Goal: Information Seeking & Learning: Learn about a topic

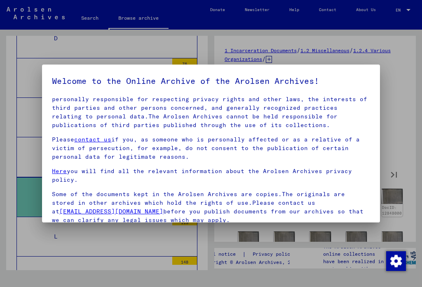
scroll to position [54, 0]
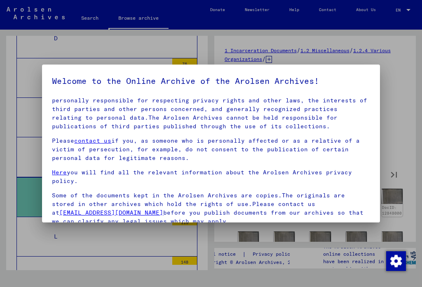
click at [104, 149] on p "Please contact us if you, as someone who is personally affected or as a relativ…" at bounding box center [210, 150] width 317 height 26
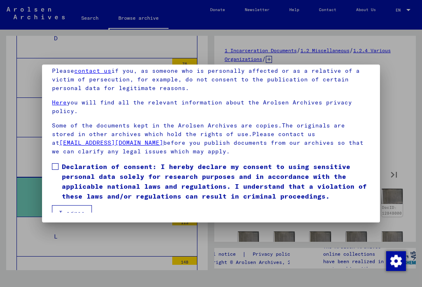
scroll to position [78, 0]
click at [55, 163] on span at bounding box center [55, 166] width 7 height 7
click at [68, 205] on button "I agree" at bounding box center [72, 213] width 40 height 16
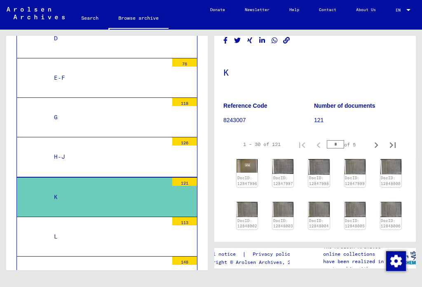
scroll to position [32, 2]
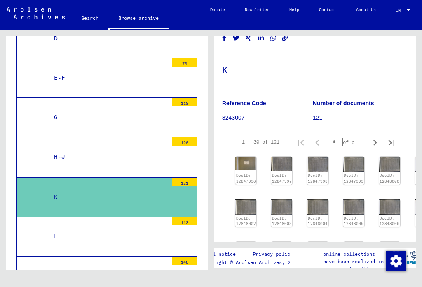
click at [245, 209] on img at bounding box center [245, 207] width 21 height 15
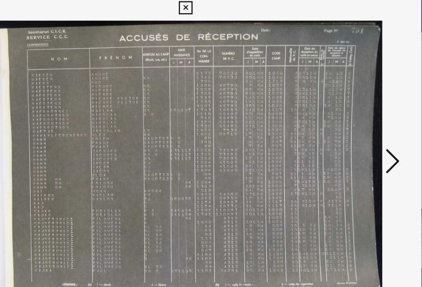
click at [354, 124] on icon at bounding box center [359, 122] width 10 height 20
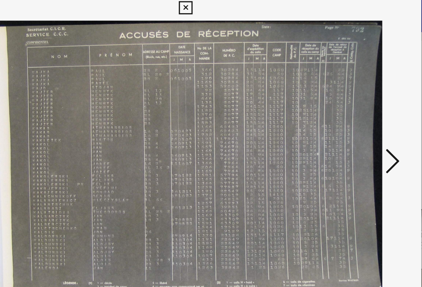
click at [354, 120] on icon at bounding box center [359, 122] width 10 height 20
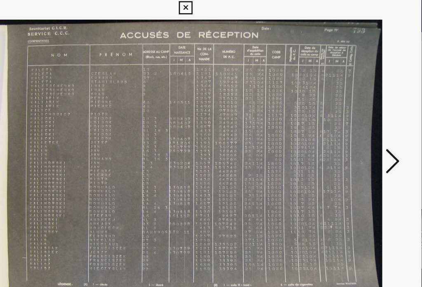
click at [354, 120] on icon at bounding box center [359, 122] width 10 height 20
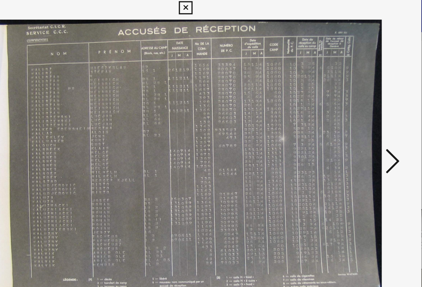
click at [354, 119] on icon at bounding box center [359, 122] width 10 height 20
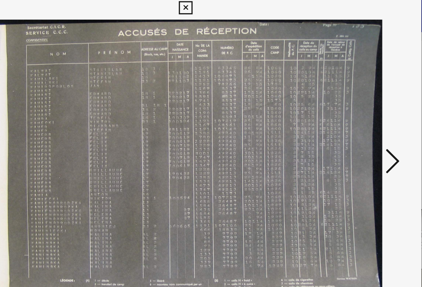
click at [354, 121] on icon at bounding box center [359, 122] width 10 height 20
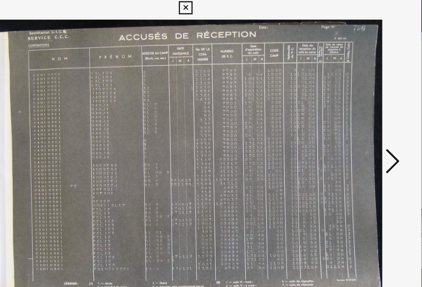
click at [354, 120] on icon at bounding box center [359, 122] width 10 height 20
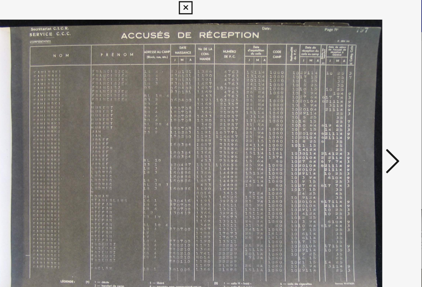
click at [354, 121] on icon at bounding box center [359, 122] width 10 height 20
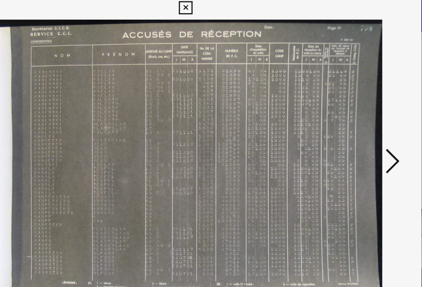
click at [354, 121] on icon at bounding box center [359, 122] width 10 height 20
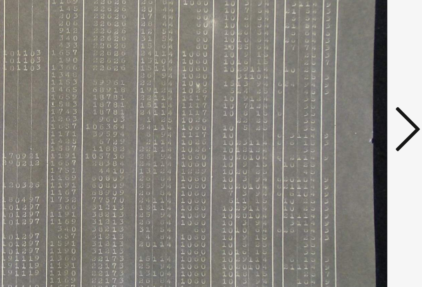
click at [354, 112] on icon at bounding box center [359, 122] width 10 height 20
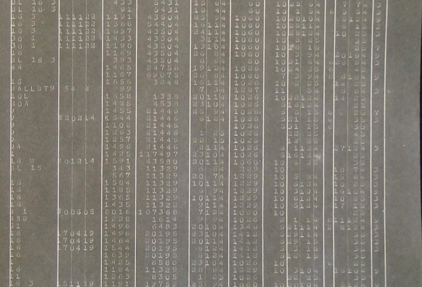
click at [354, 112] on icon at bounding box center [359, 122] width 10 height 20
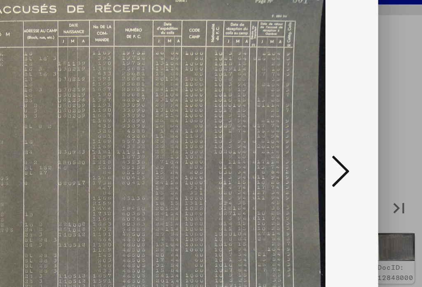
click at [354, 112] on icon at bounding box center [359, 122] width 10 height 20
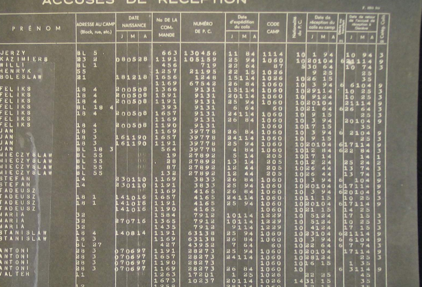
click at [354, 112] on icon at bounding box center [359, 122] width 10 height 20
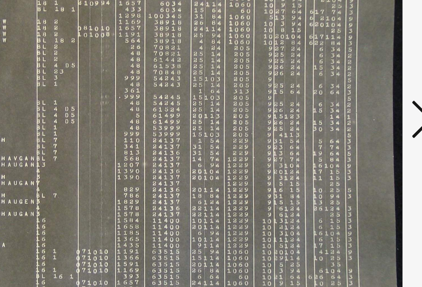
click at [354, 112] on icon at bounding box center [359, 122] width 10 height 20
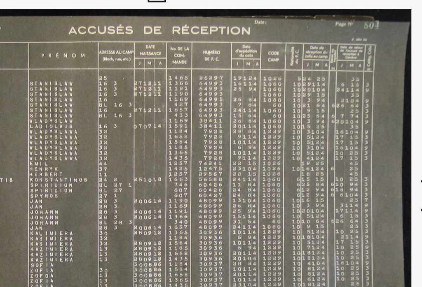
click at [354, 112] on icon at bounding box center [359, 122] width 10 height 20
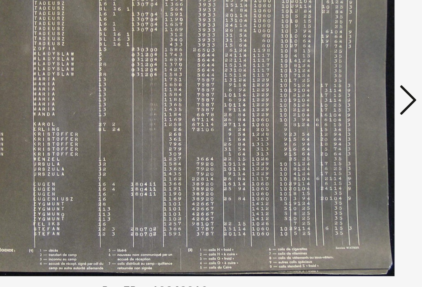
click at [354, 112] on icon at bounding box center [359, 122] width 10 height 20
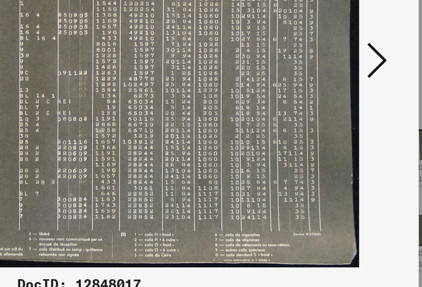
click at [354, 112] on icon at bounding box center [359, 122] width 10 height 20
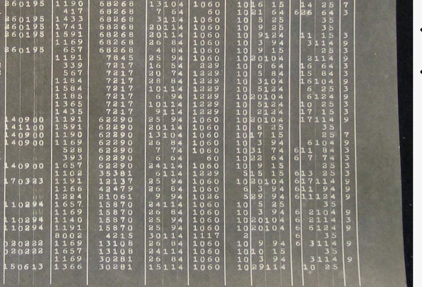
click at [354, 112] on icon at bounding box center [359, 122] width 10 height 20
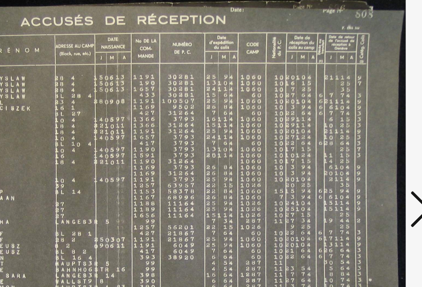
click at [354, 112] on icon at bounding box center [359, 122] width 10 height 20
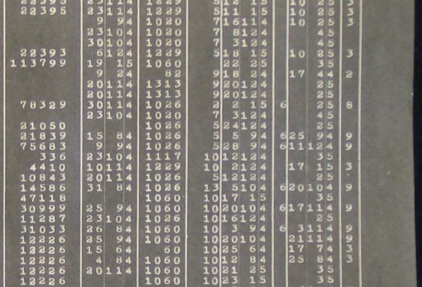
click at [354, 112] on icon at bounding box center [359, 122] width 10 height 20
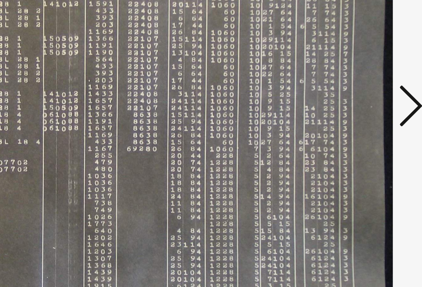
click at [354, 112] on icon at bounding box center [359, 122] width 10 height 20
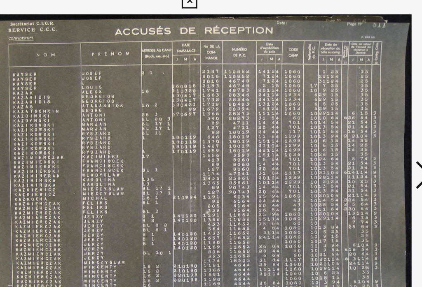
click at [354, 114] on icon at bounding box center [359, 122] width 10 height 20
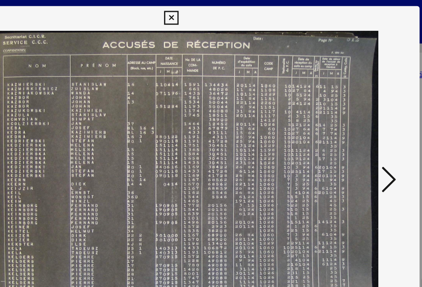
click at [352, 119] on button at bounding box center [359, 122] width 15 height 23
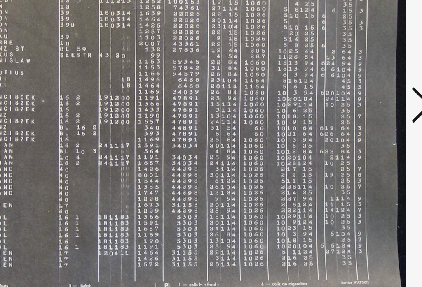
click at [354, 112] on icon at bounding box center [359, 122] width 10 height 20
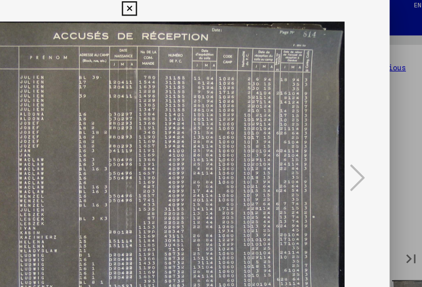
click at [215, 7] on icon at bounding box center [210, 12] width 9 height 10
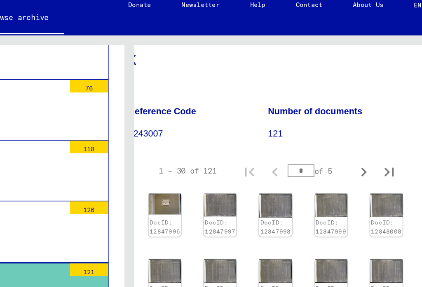
scroll to position [57, 14]
click at [361, 115] on icon "Next page" at bounding box center [363, 118] width 4 height 6
type input "*"
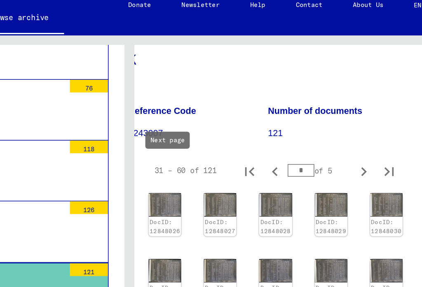
click at [357, 112] on icon "Next page" at bounding box center [363, 118] width 12 height 12
type input "*"
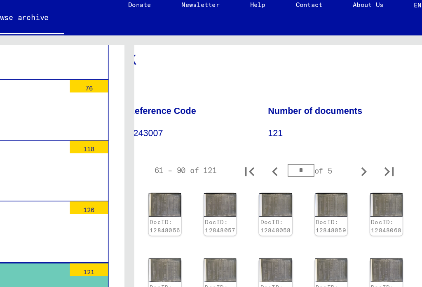
click at [223, 133] on img at bounding box center [233, 139] width 21 height 15
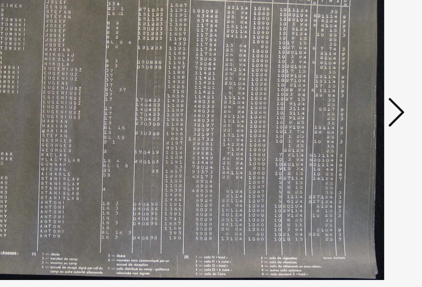
click at [354, 112] on icon at bounding box center [359, 122] width 10 height 20
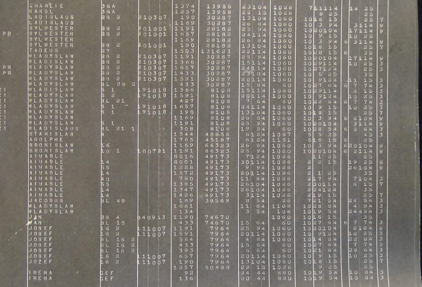
click at [354, 112] on icon at bounding box center [359, 122] width 10 height 20
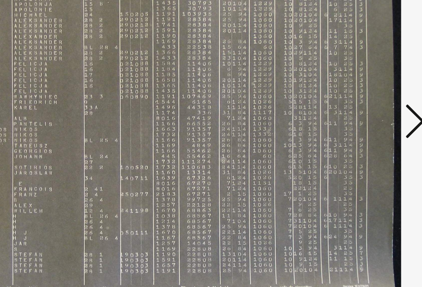
click at [354, 112] on icon at bounding box center [359, 122] width 10 height 20
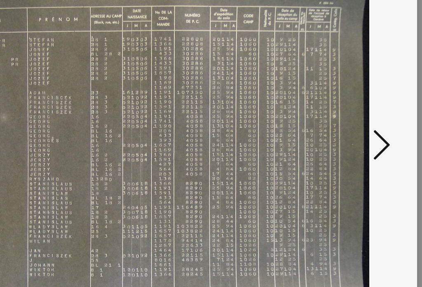
click at [354, 112] on icon at bounding box center [359, 122] width 10 height 20
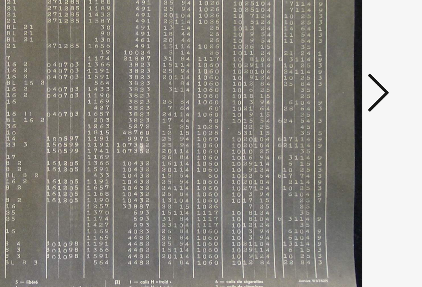
click at [354, 112] on icon at bounding box center [359, 122] width 10 height 20
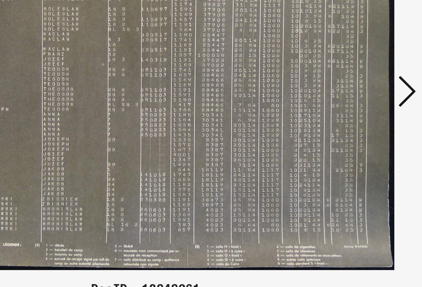
click at [354, 112] on icon at bounding box center [359, 122] width 10 height 20
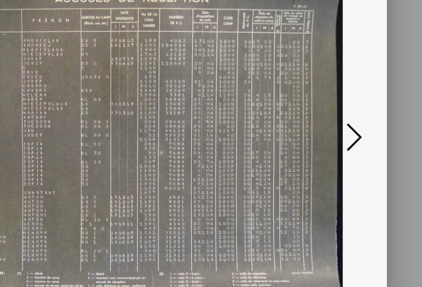
click at [354, 112] on icon at bounding box center [359, 122] width 10 height 20
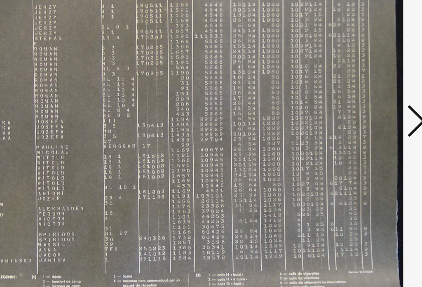
click at [354, 112] on icon at bounding box center [359, 122] width 10 height 20
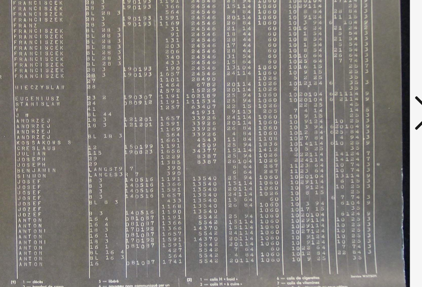
click at [354, 112] on icon at bounding box center [359, 122] width 10 height 20
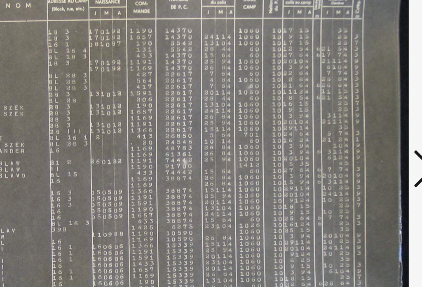
click at [354, 112] on icon at bounding box center [359, 122] width 10 height 20
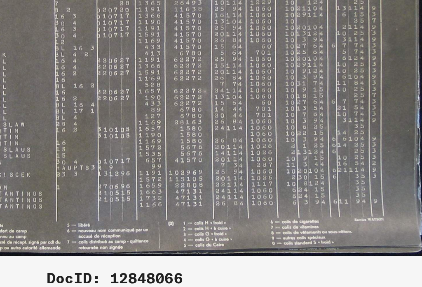
click at [354, 112] on icon at bounding box center [359, 122] width 10 height 20
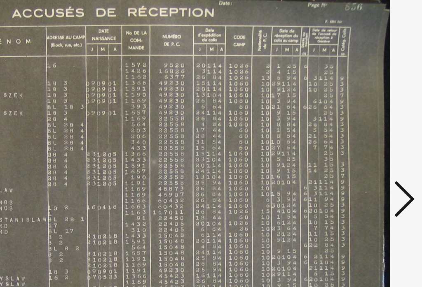
click at [354, 112] on icon at bounding box center [359, 122] width 10 height 20
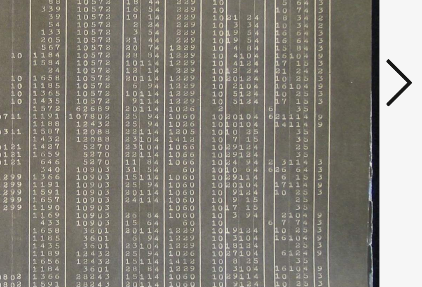
click at [354, 112] on icon at bounding box center [359, 122] width 10 height 20
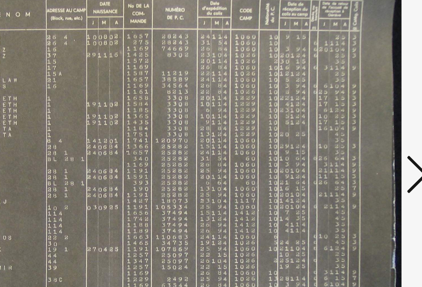
click at [354, 112] on icon at bounding box center [359, 122] width 10 height 20
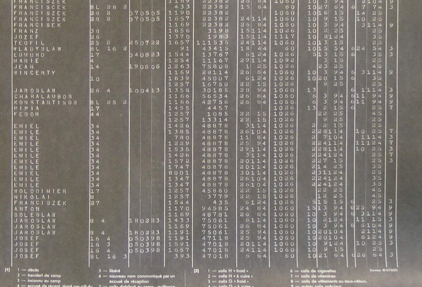
click at [354, 112] on icon at bounding box center [359, 122] width 10 height 20
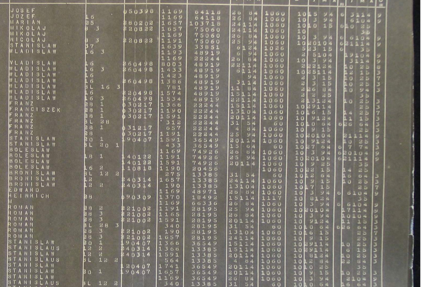
click at [354, 112] on icon at bounding box center [359, 122] width 10 height 20
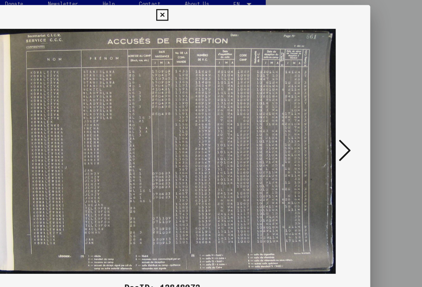
click at [215, 11] on icon at bounding box center [210, 12] width 9 height 10
